Goal: Task Accomplishment & Management: Manage account settings

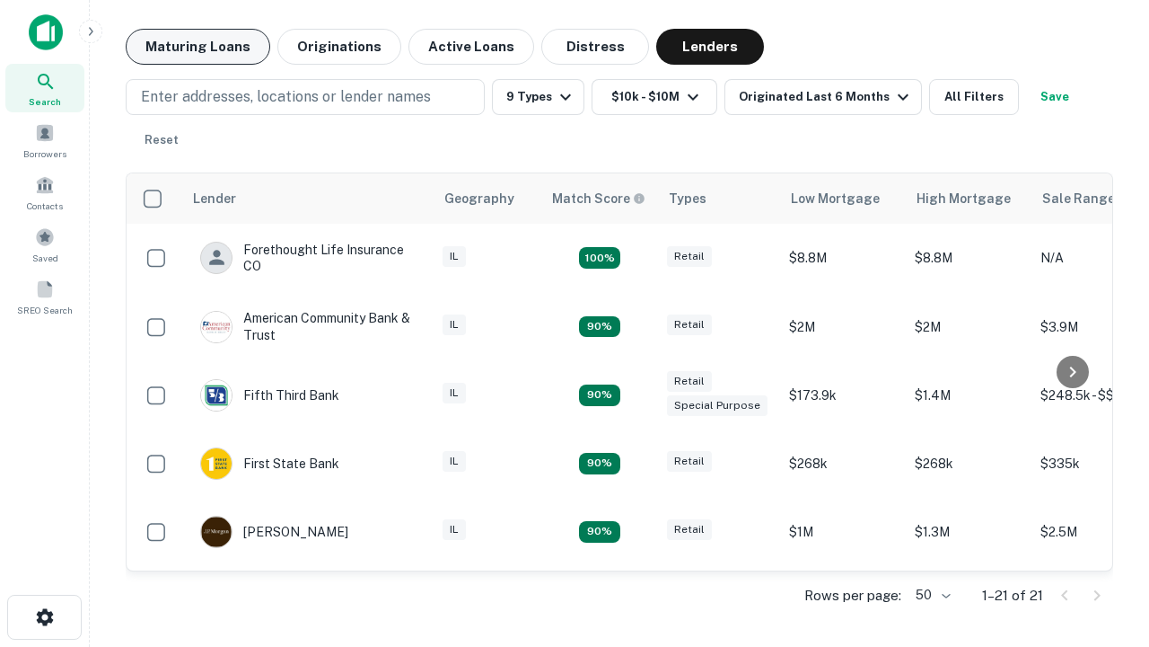
click at [198, 47] on button "Maturing Loans" at bounding box center [198, 47] width 145 height 36
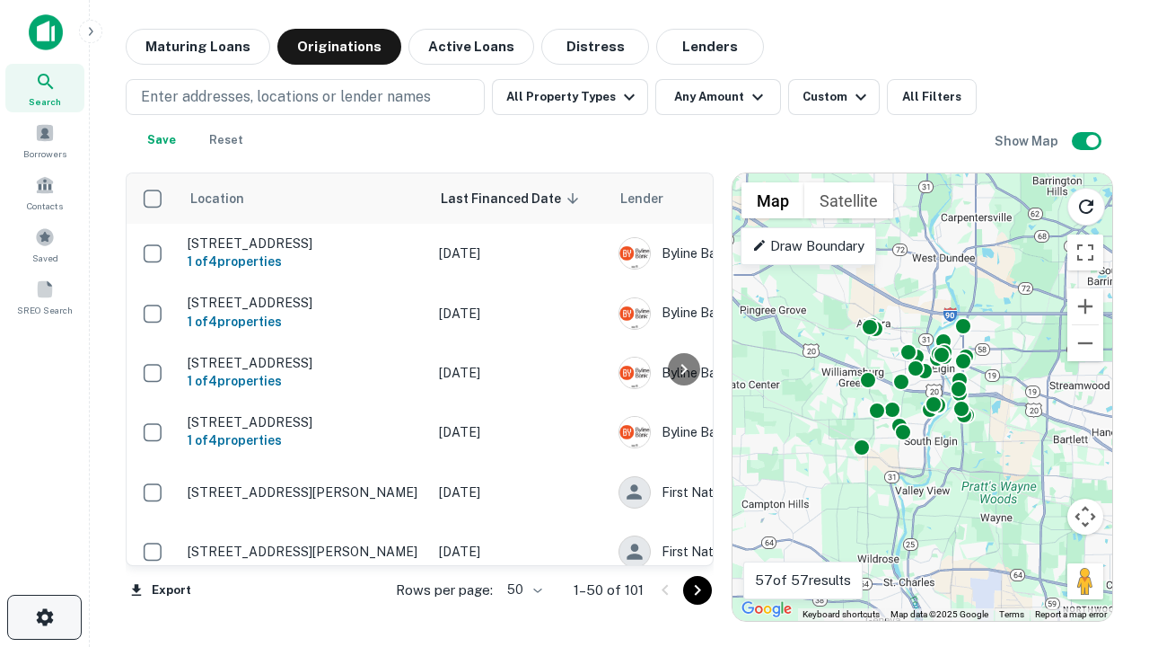
click at [44, 617] on icon "button" at bounding box center [45, 617] width 22 height 22
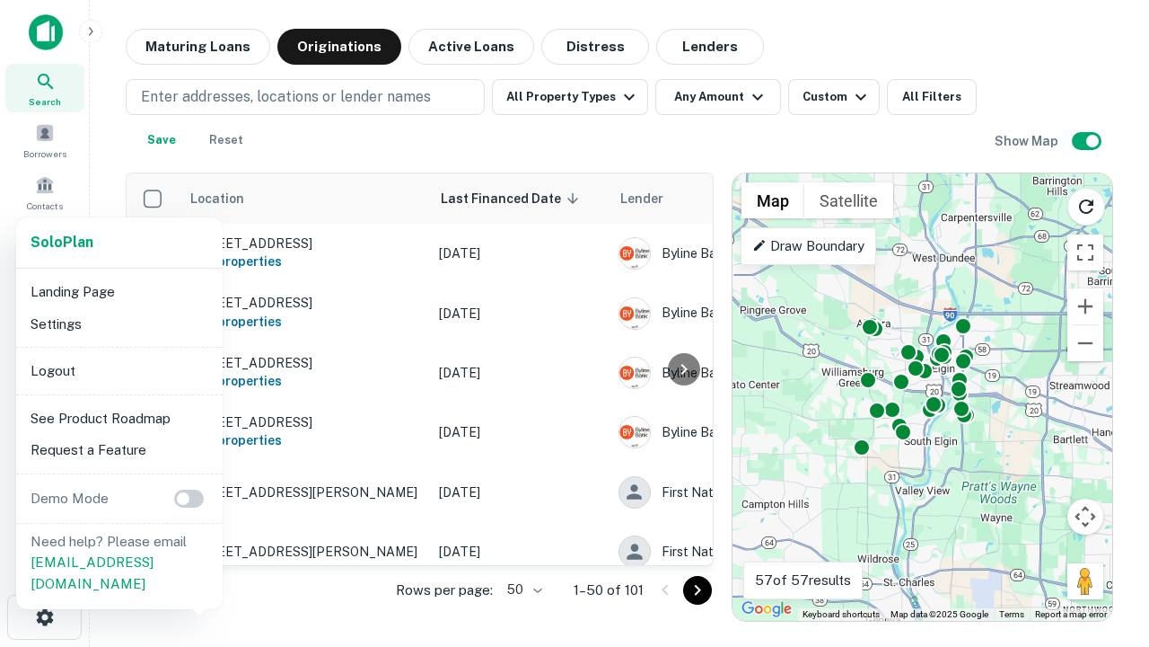
click at [119, 370] on li "Logout" at bounding box center [119, 371] width 192 height 32
